Goal: Navigation & Orientation: Go to known website

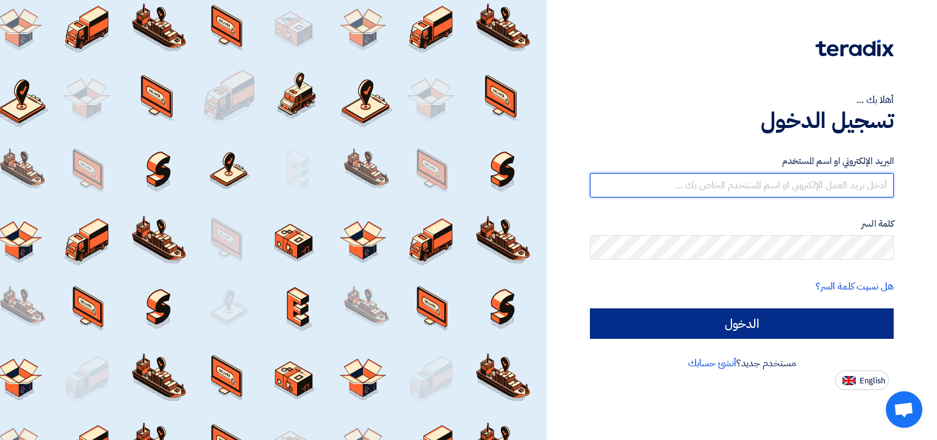
type input "[EMAIL_ADDRESS][DOMAIN_NAME]"
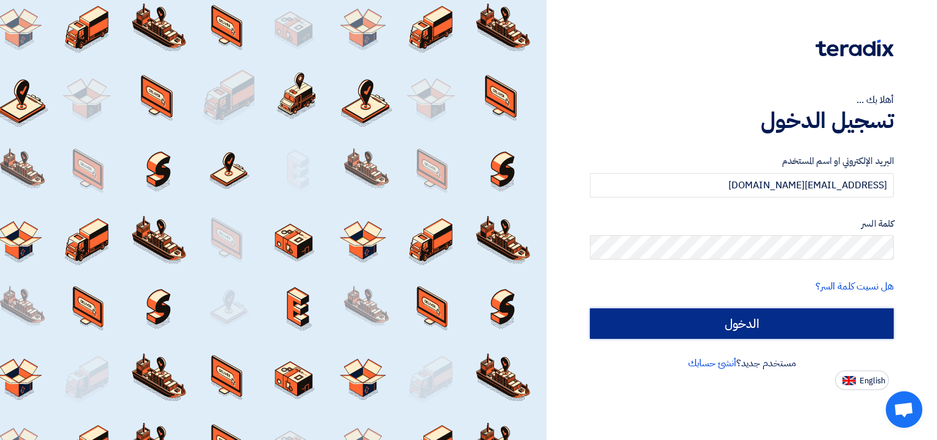
click at [656, 325] on input "الدخول" at bounding box center [742, 324] width 304 height 31
type input "Sign in"
